Goal: Information Seeking & Learning: Learn about a topic

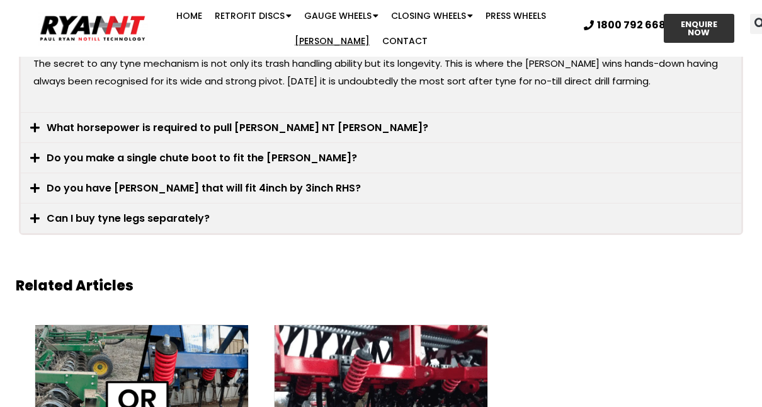
scroll to position [2644, 0]
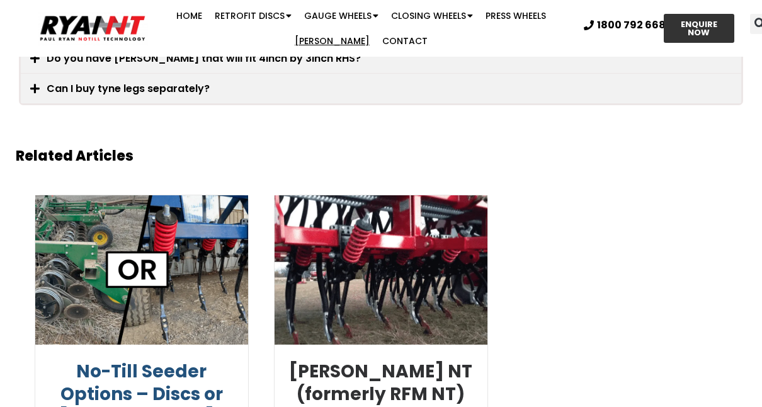
click at [182, 359] on link "No-Till Seeder Options – Discs or [PERSON_NAME]?" at bounding box center [141, 394] width 164 height 71
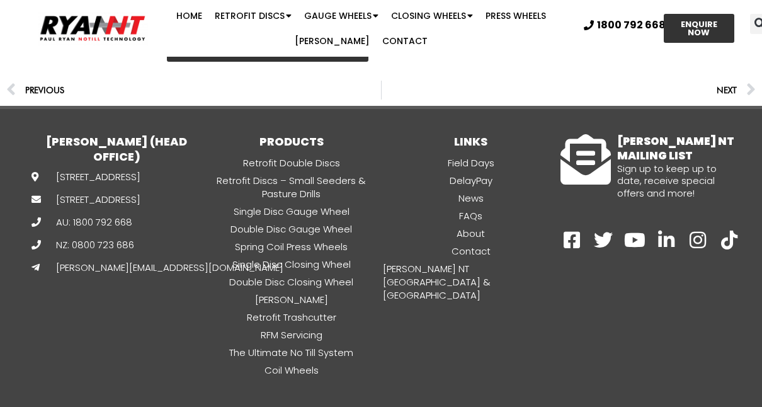
scroll to position [4144, 0]
